Goal: Check status

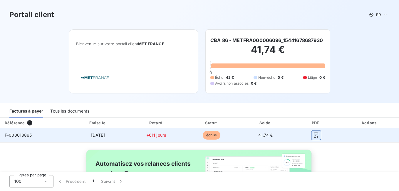
click at [314, 134] on icon "button" at bounding box center [316, 134] width 4 height 5
